Goal: Information Seeking & Learning: Learn about a topic

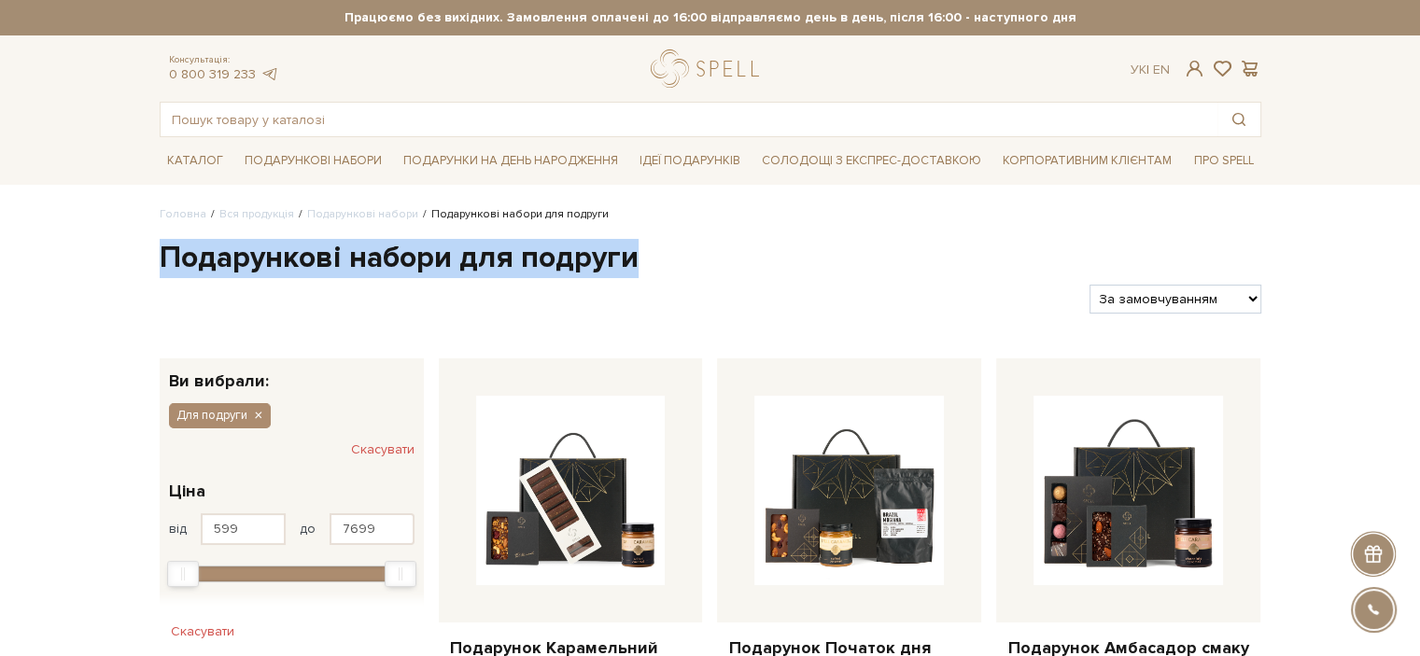
drag, startPoint x: 142, startPoint y: 257, endPoint x: 674, endPoint y: 247, distance: 532.4
copy h1 "Подарункові набори для подруги"
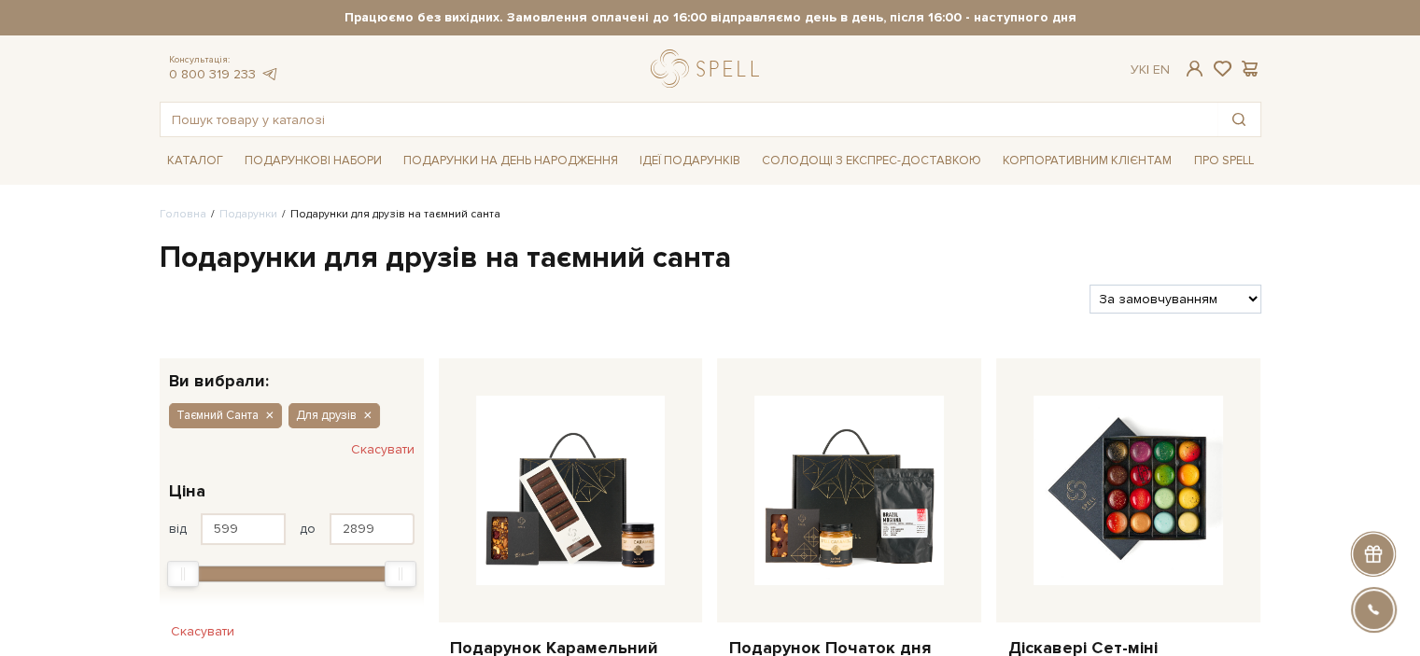
click at [209, 260] on h1 "Подарунки для друзів на таємний санта" at bounding box center [711, 258] width 1102 height 39
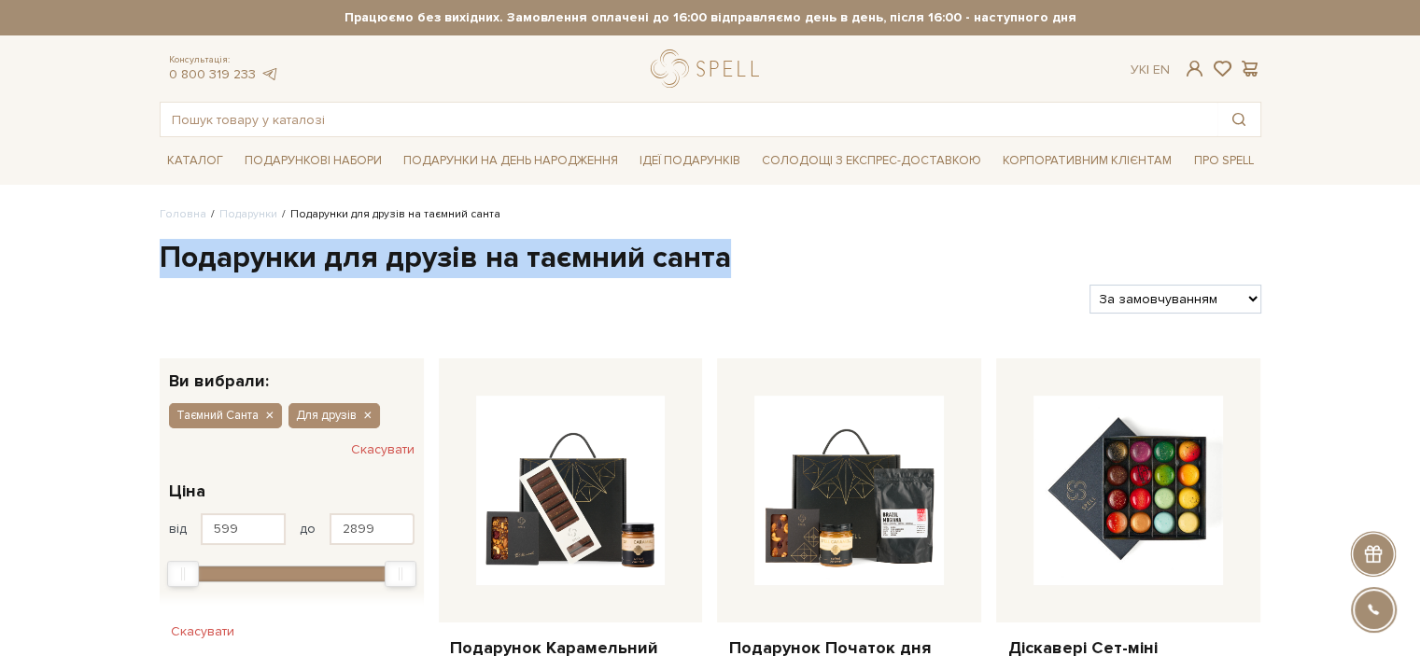
click at [209, 260] on h1 "Подарунки для друзів на таємний санта" at bounding box center [711, 258] width 1102 height 39
copy div "Подарунки для друзів на таємний санта"
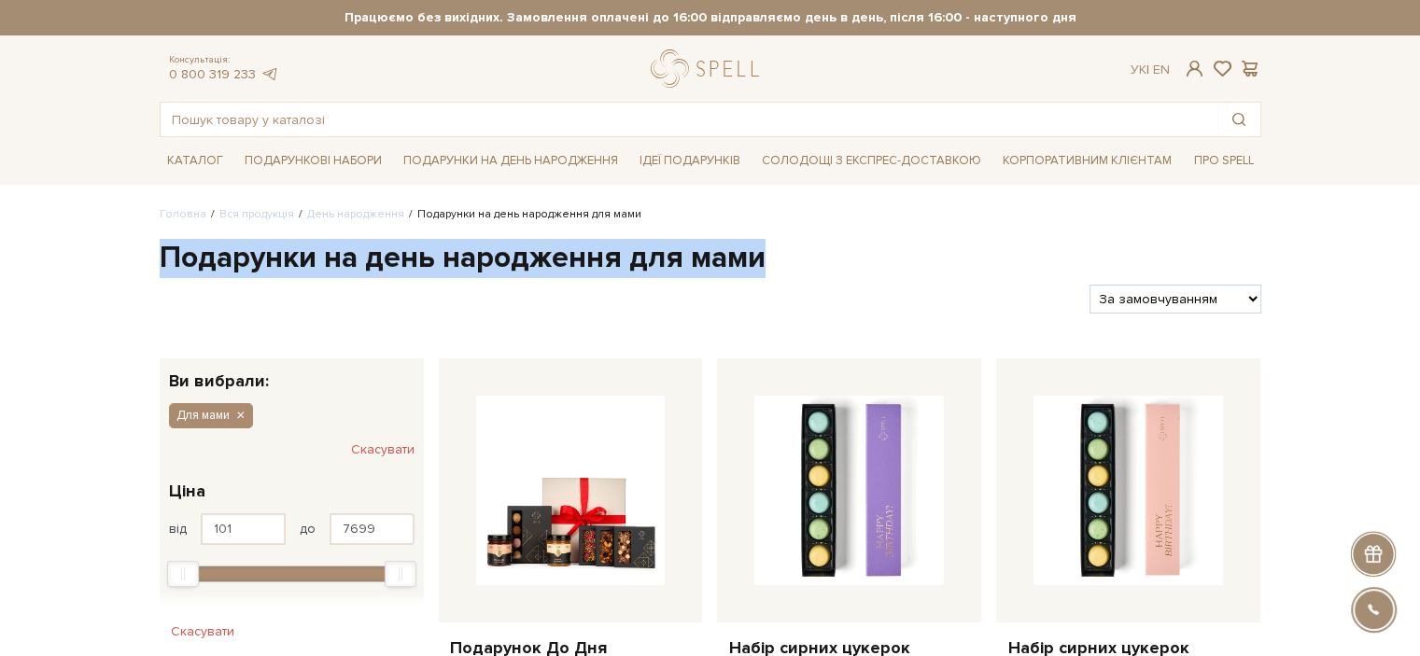
drag, startPoint x: 183, startPoint y: 258, endPoint x: 781, endPoint y: 250, distance: 597.7
click at [781, 250] on h1 "Подарунки на день народження для мами" at bounding box center [711, 258] width 1102 height 39
click at [161, 251] on h1 "Подарунки на день народження для мами" at bounding box center [711, 258] width 1102 height 39
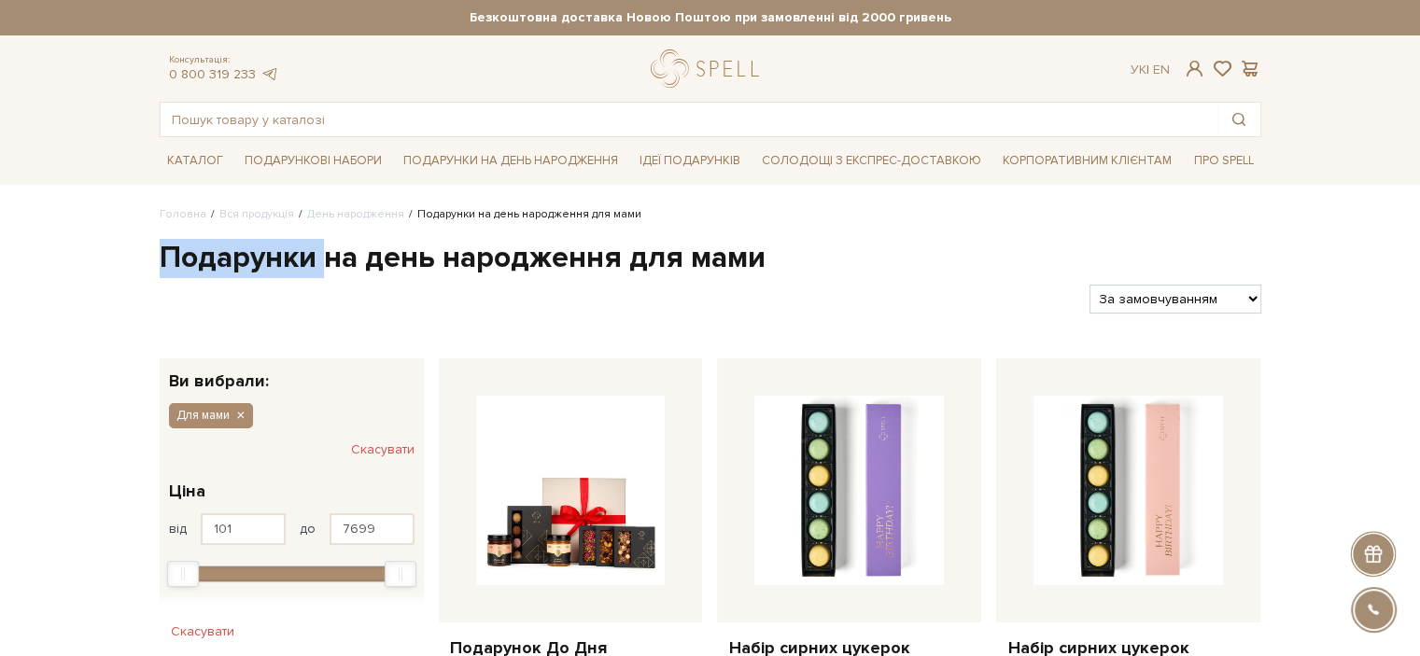
click at [161, 251] on h1 "Подарунки на день народження для мами" at bounding box center [711, 258] width 1102 height 39
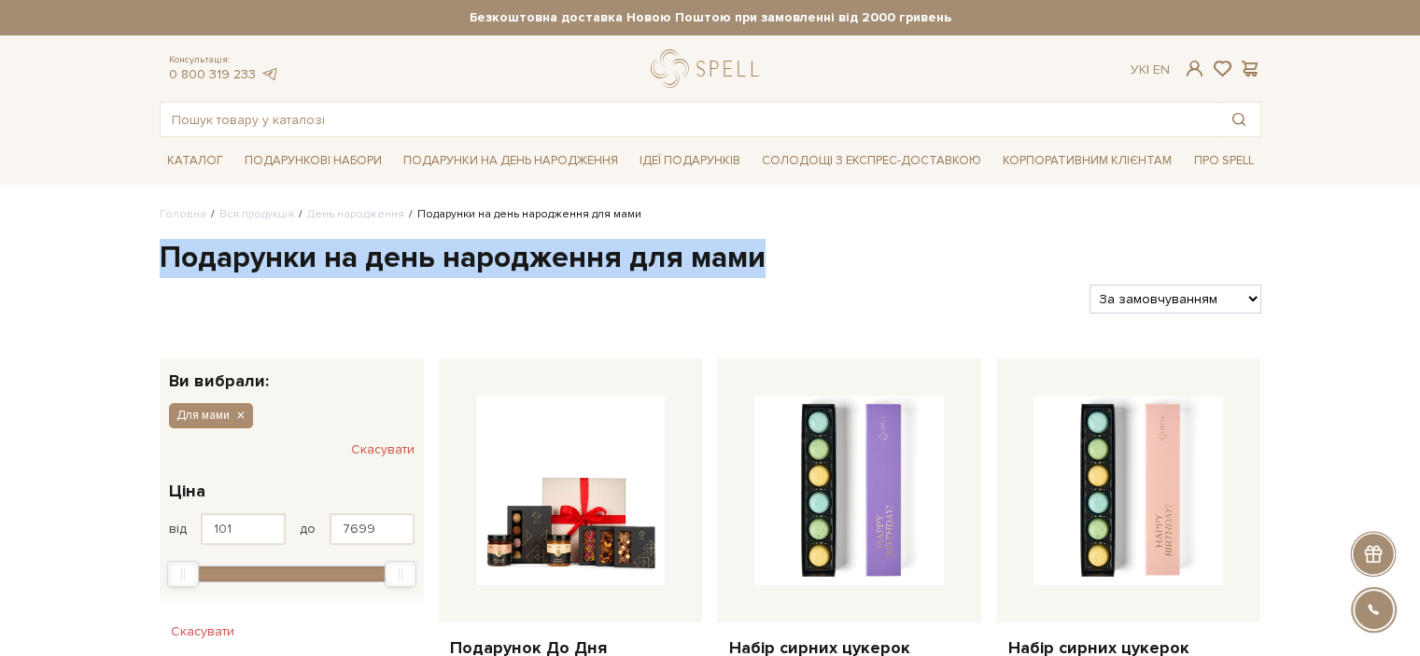
click at [161, 251] on h1 "Подарунки на день народження для мами" at bounding box center [711, 258] width 1102 height 39
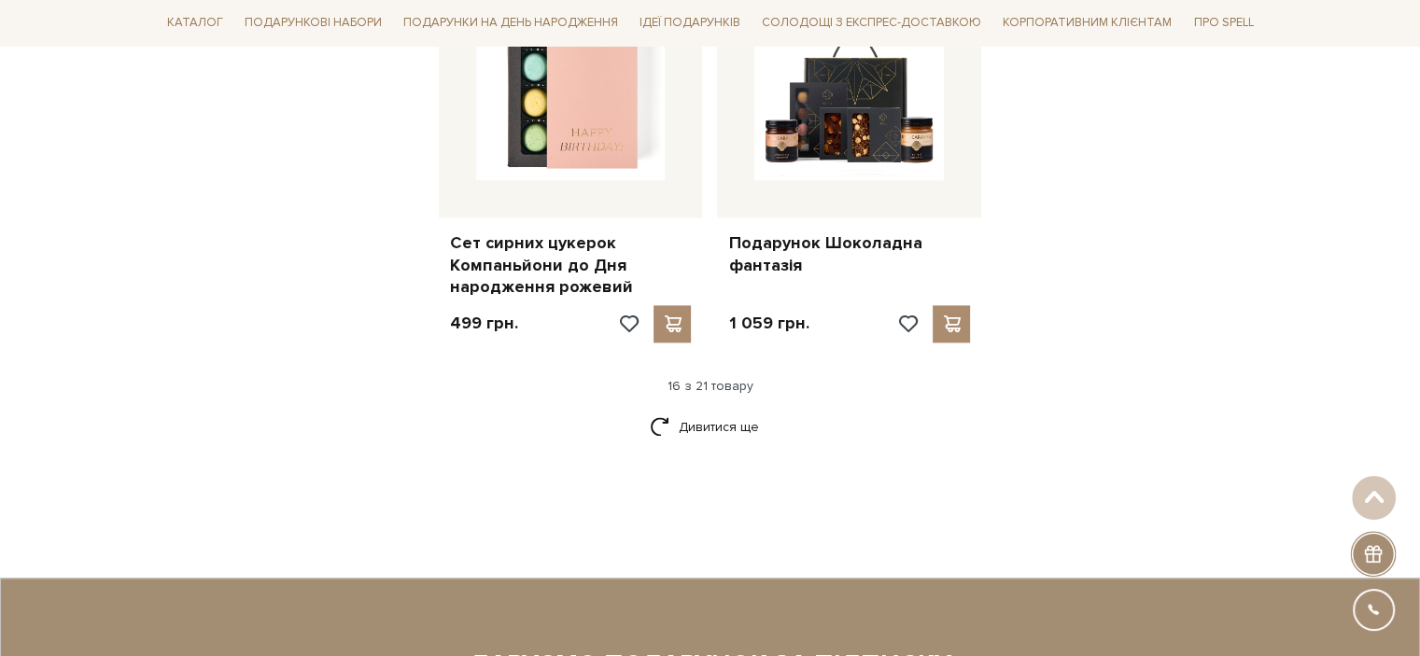
scroll to position [2335, 0]
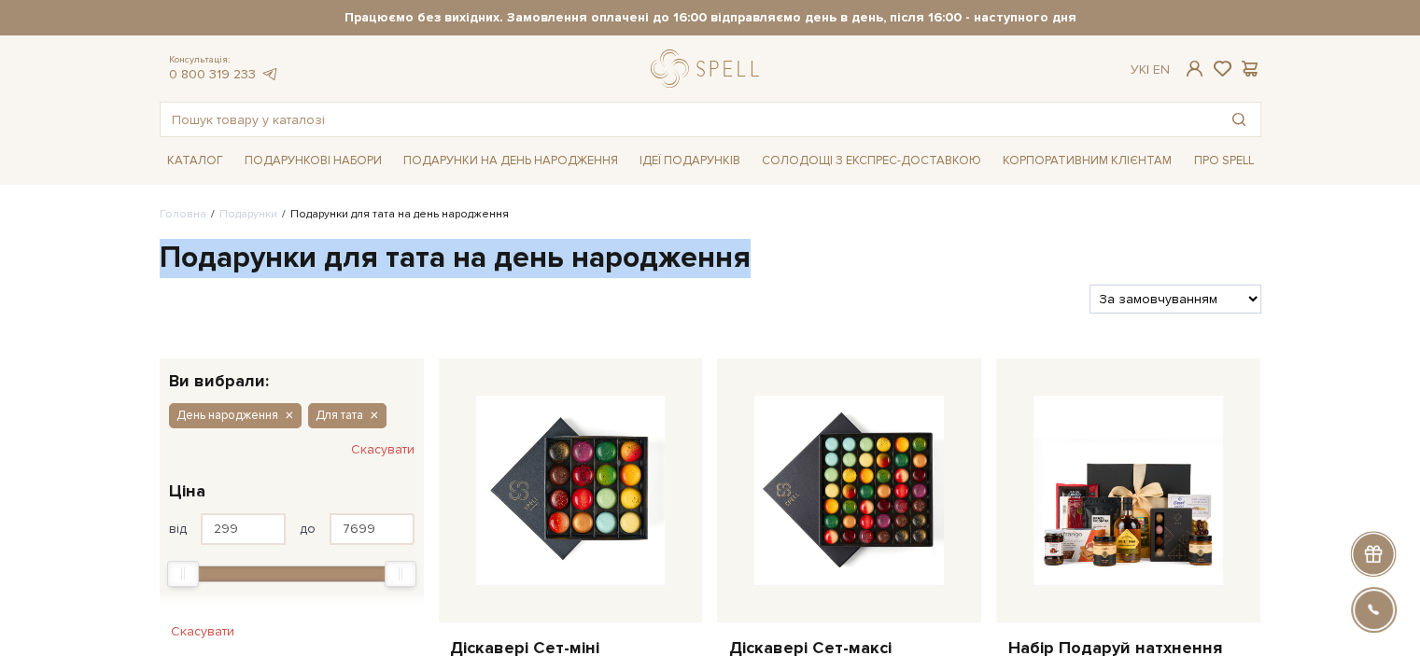
copy h1 "Подарунки для тата на день народження"
drag, startPoint x: 147, startPoint y: 246, endPoint x: 747, endPoint y: 265, distance: 600.8
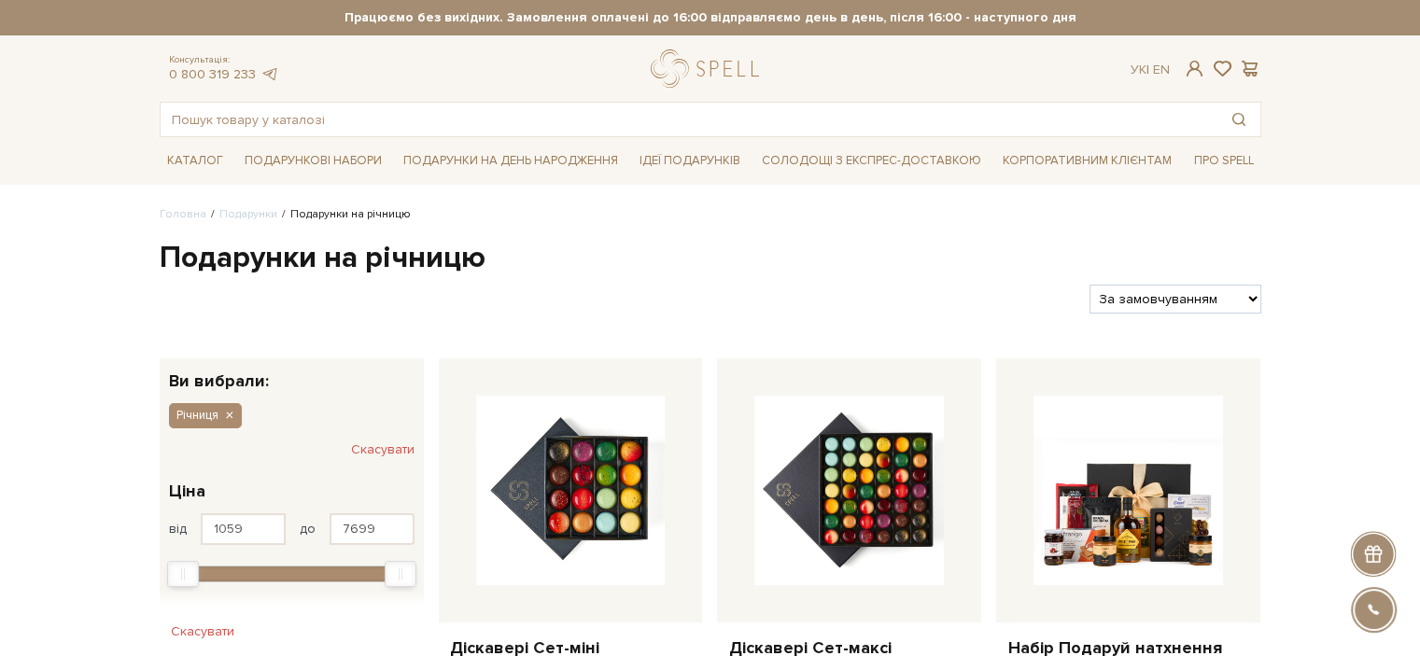
click at [205, 250] on h1 "Подарунки на річницю" at bounding box center [711, 258] width 1102 height 39
click at [170, 254] on h1 "Подарунки на річницю" at bounding box center [711, 258] width 1102 height 39
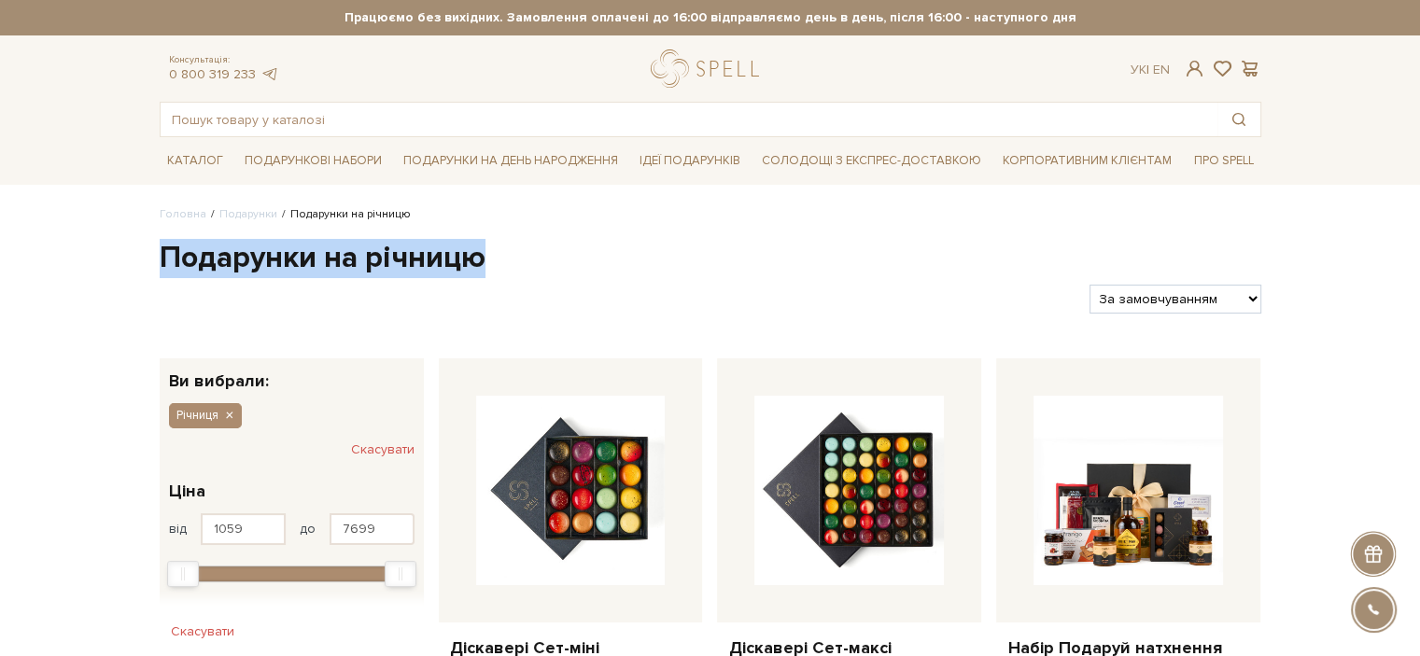
click at [170, 254] on h1 "Подарунки на річницю" at bounding box center [711, 258] width 1102 height 39
copy div "Подарунки на річницю"
